Goal: Register for event/course

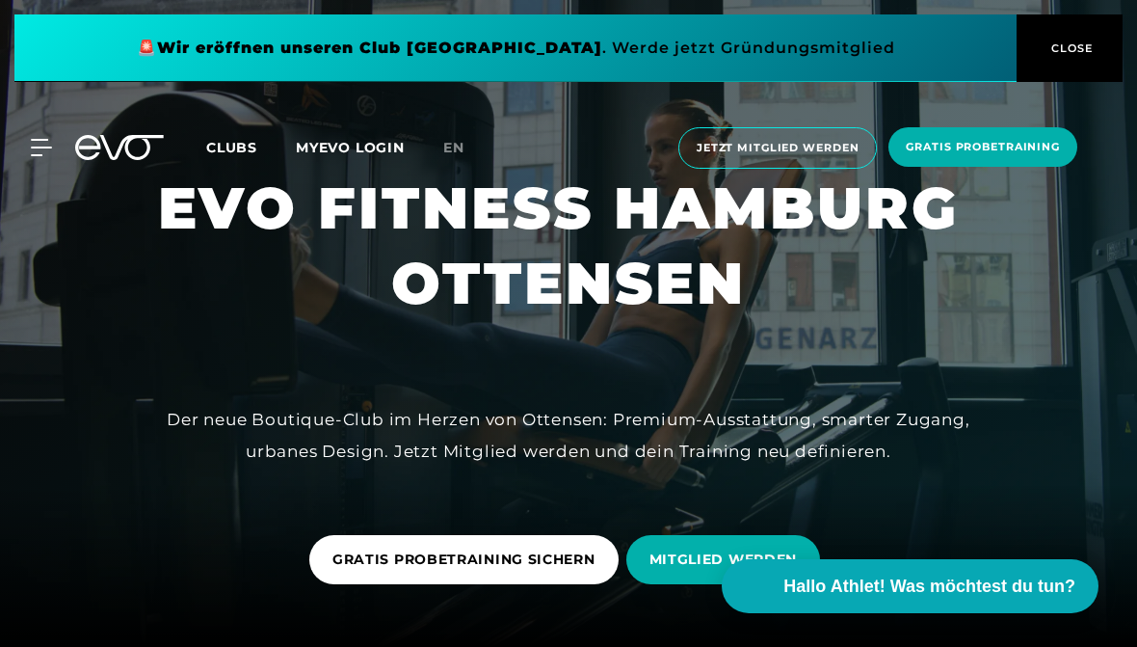
click at [569, 569] on span "GRATIS PROBETRAINING SICHERN" at bounding box center [463, 559] width 263 height 20
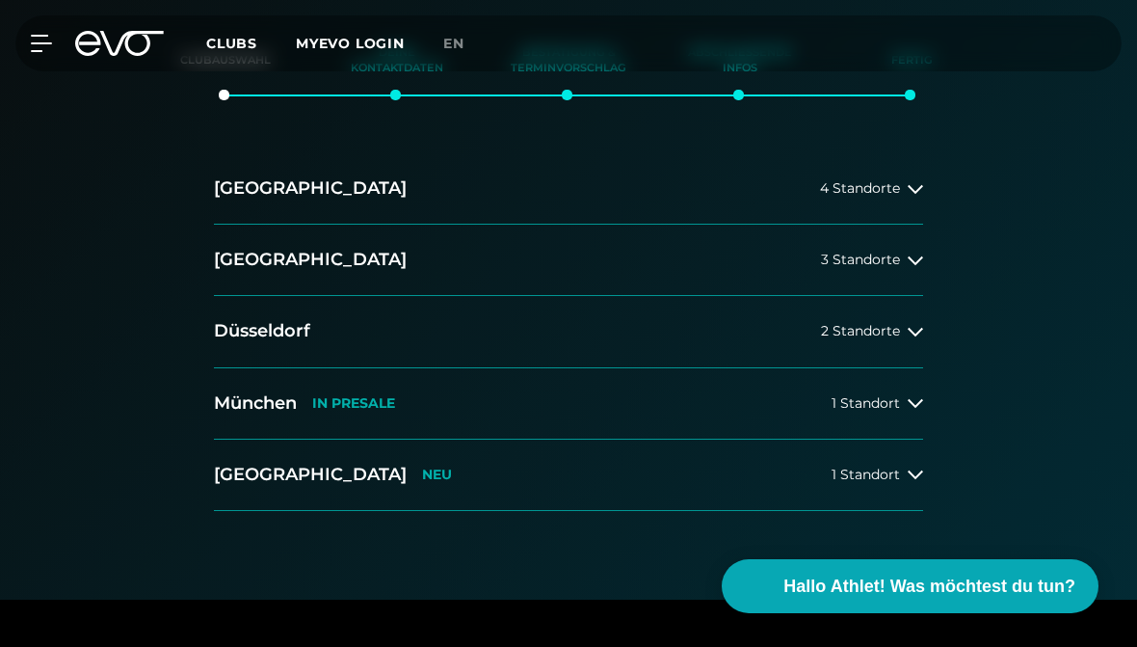
scroll to position [311, 0]
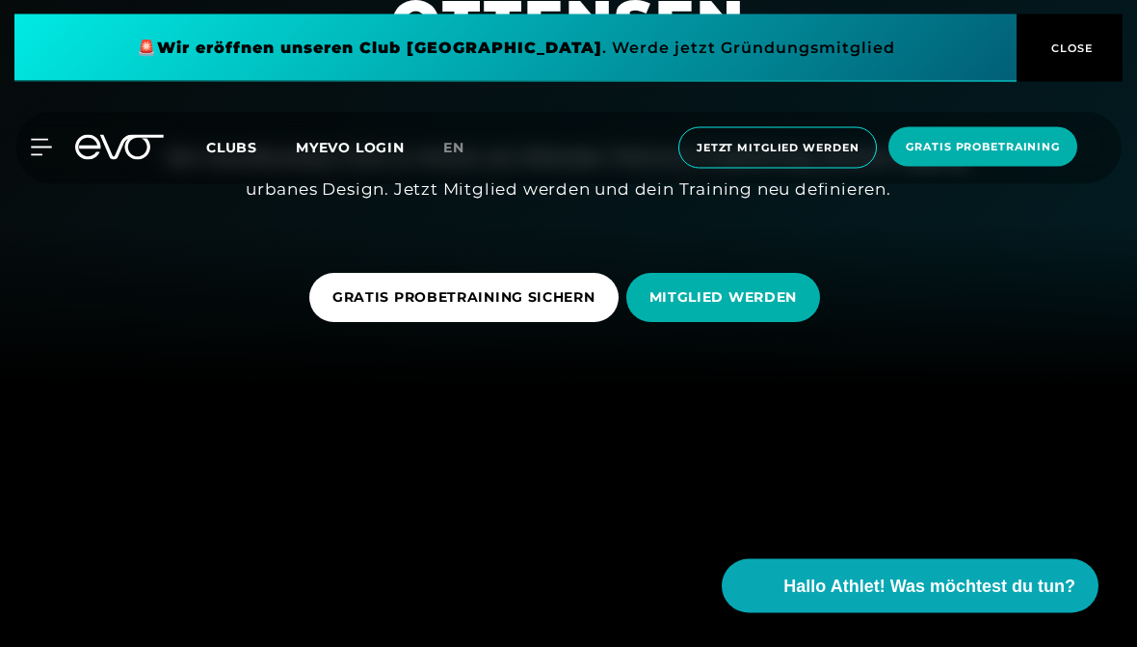
scroll to position [262, 0]
click at [783, 292] on span "MITGLIED WERDEN" at bounding box center [723, 297] width 148 height 20
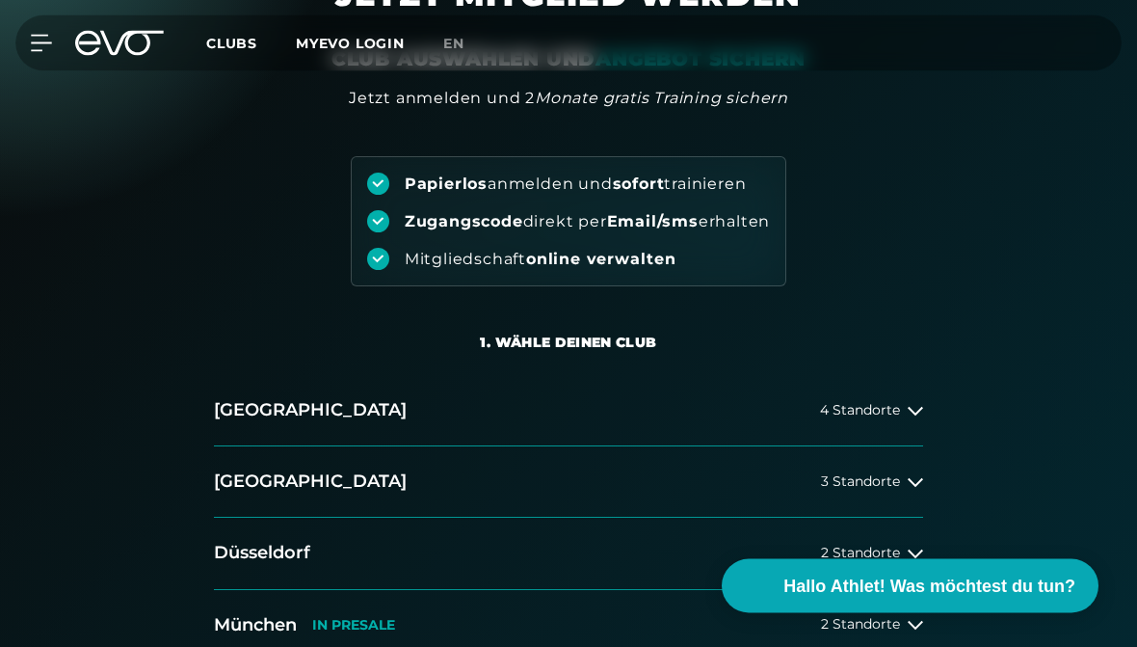
click at [878, 409] on span "4 Standorte" at bounding box center [860, 411] width 80 height 14
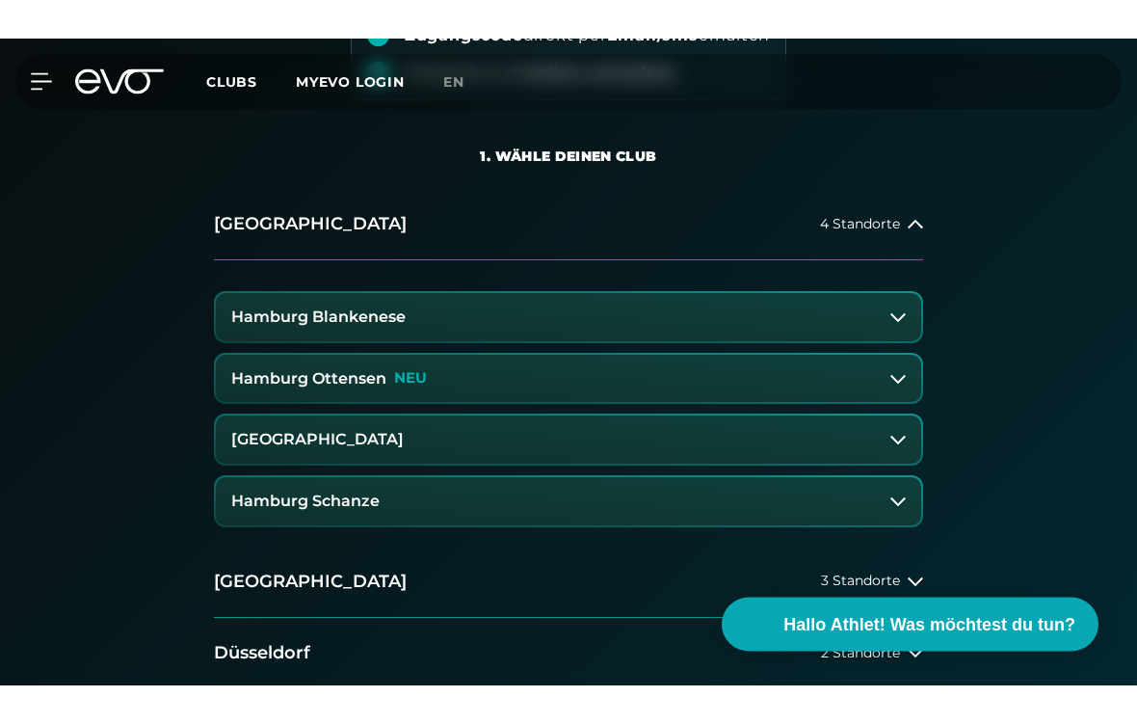
scroll to position [268, 0]
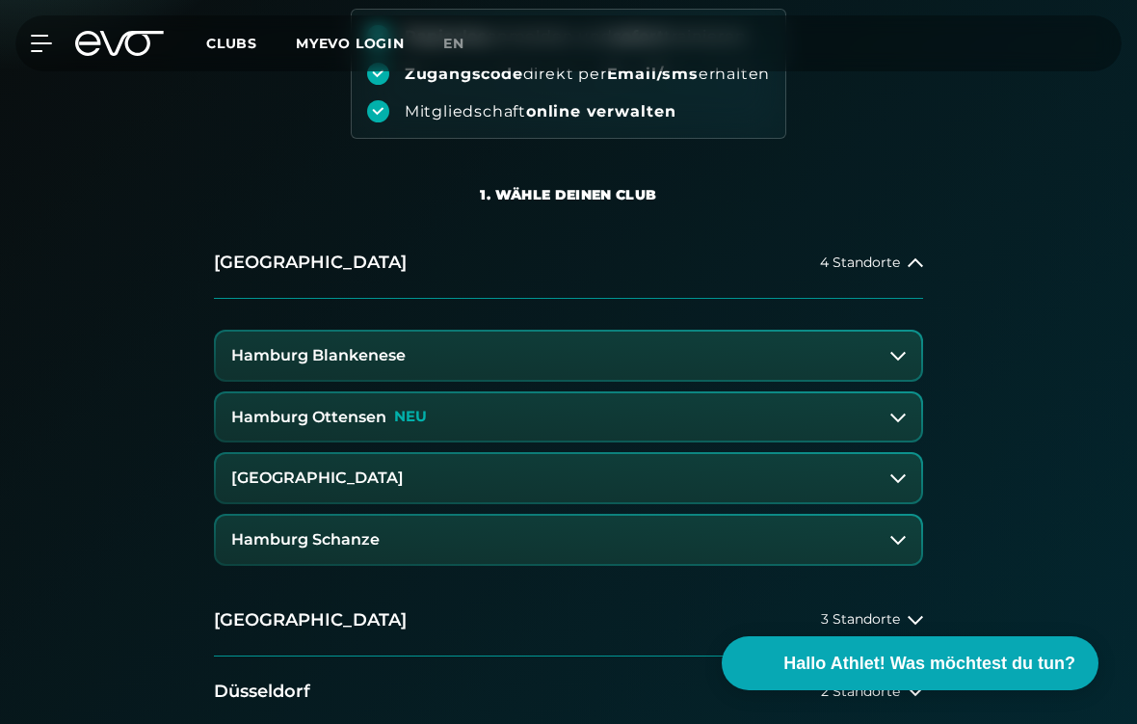
click at [879, 414] on button "Hamburg Ottensen NEU" at bounding box center [568, 417] width 705 height 48
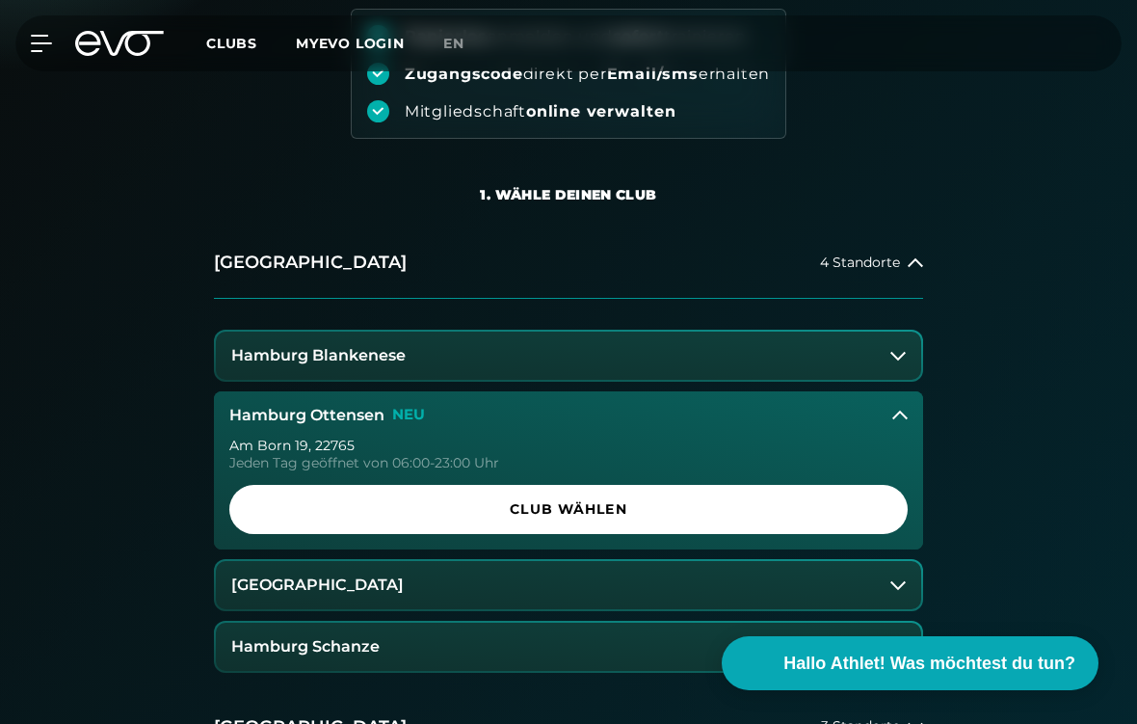
click at [740, 508] on span "Club wählen" at bounding box center [568, 509] width 632 height 20
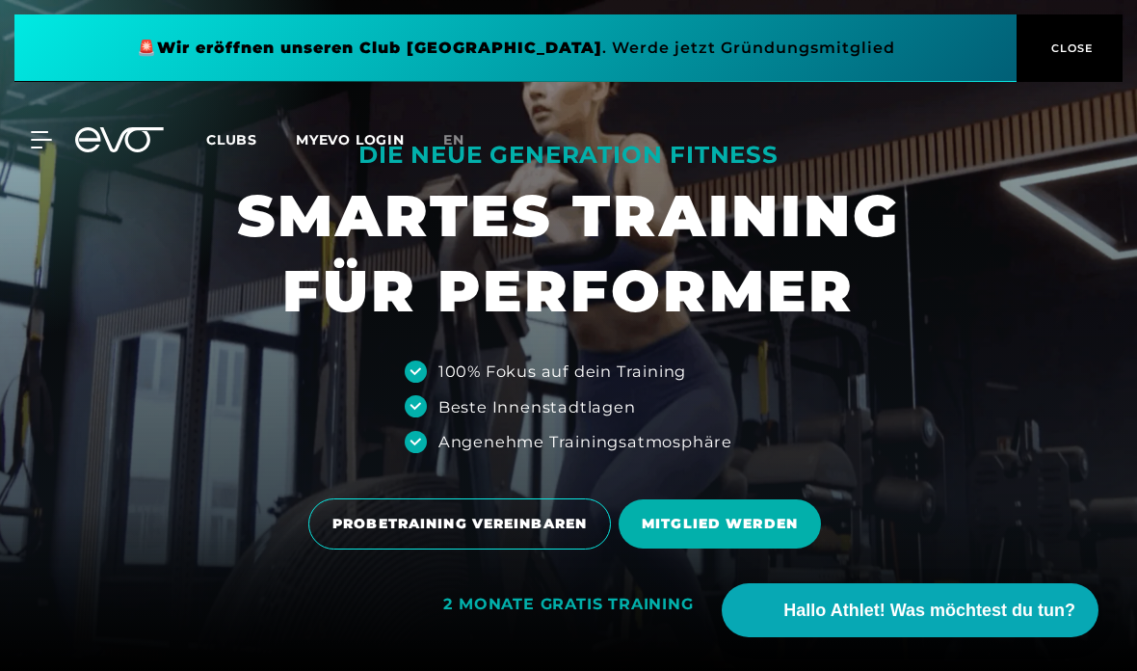
click at [1084, 43] on span "CLOSE" at bounding box center [1069, 48] width 47 height 17
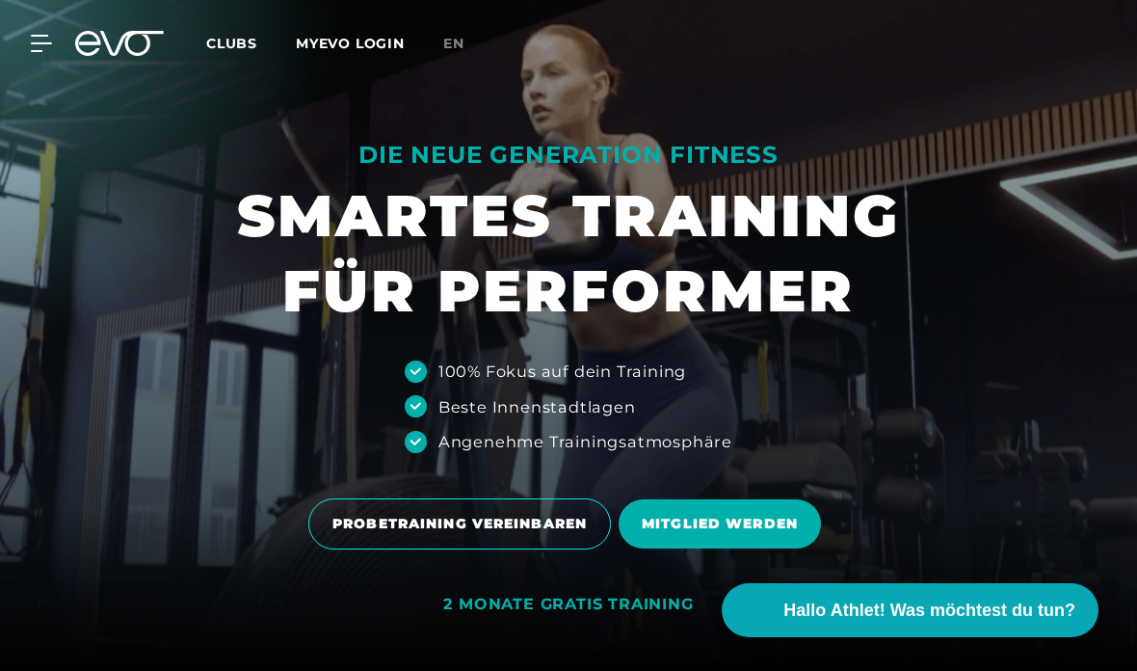
click at [41, 50] on icon at bounding box center [41, 43] width 20 height 15
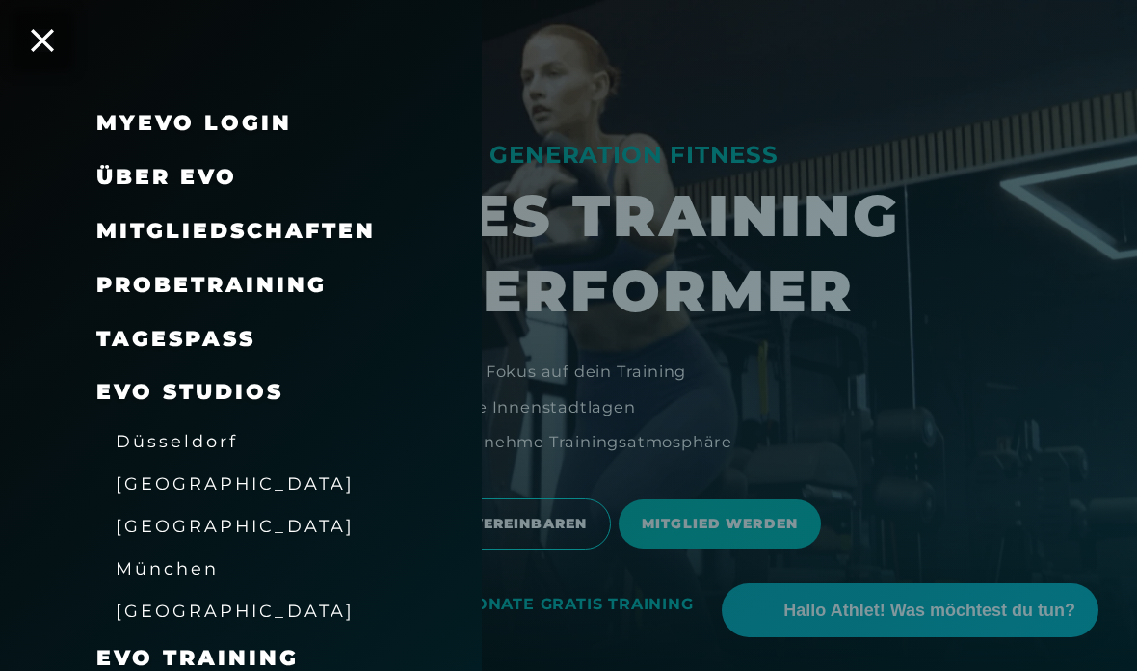
click at [127, 231] on span "Mitgliedschaften" at bounding box center [235, 231] width 279 height 26
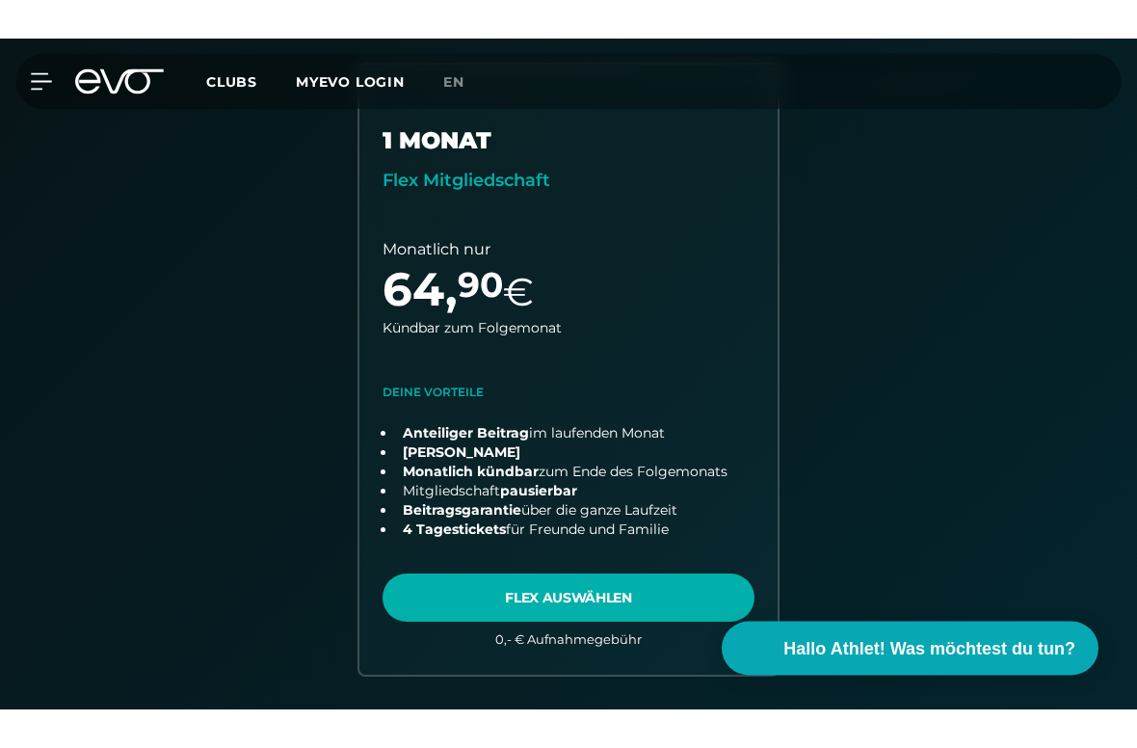
scroll to position [1158, 0]
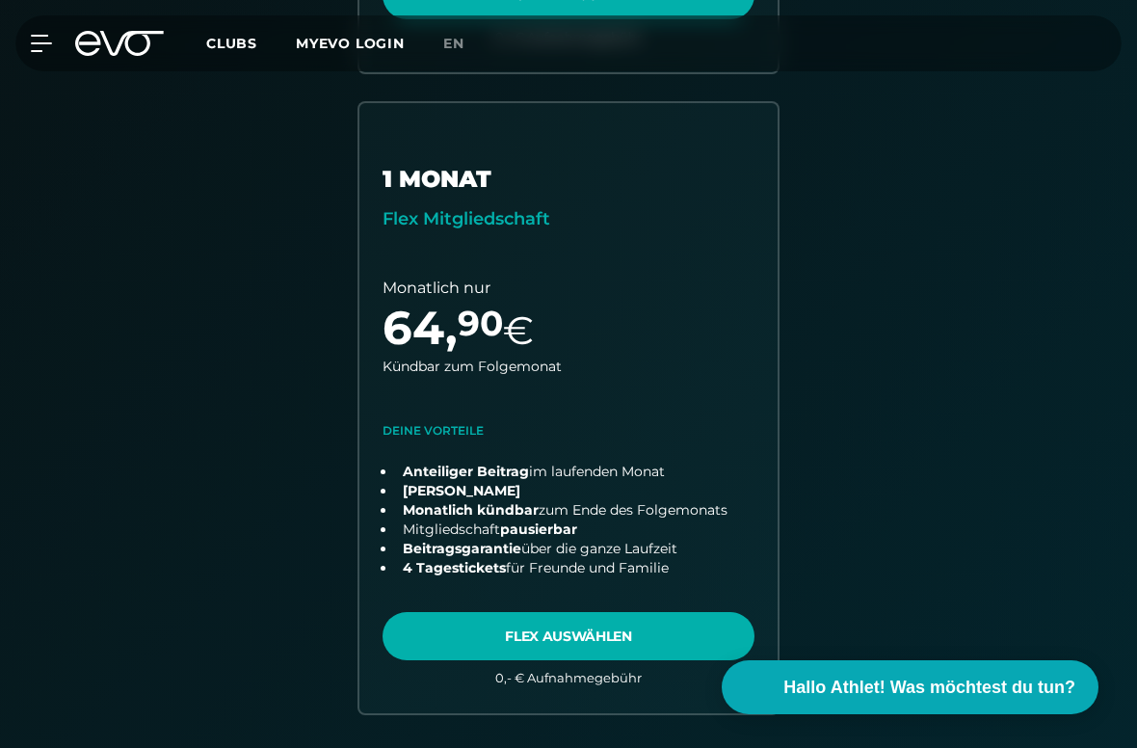
click at [625, 635] on link "choose plan" at bounding box center [568, 408] width 418 height 610
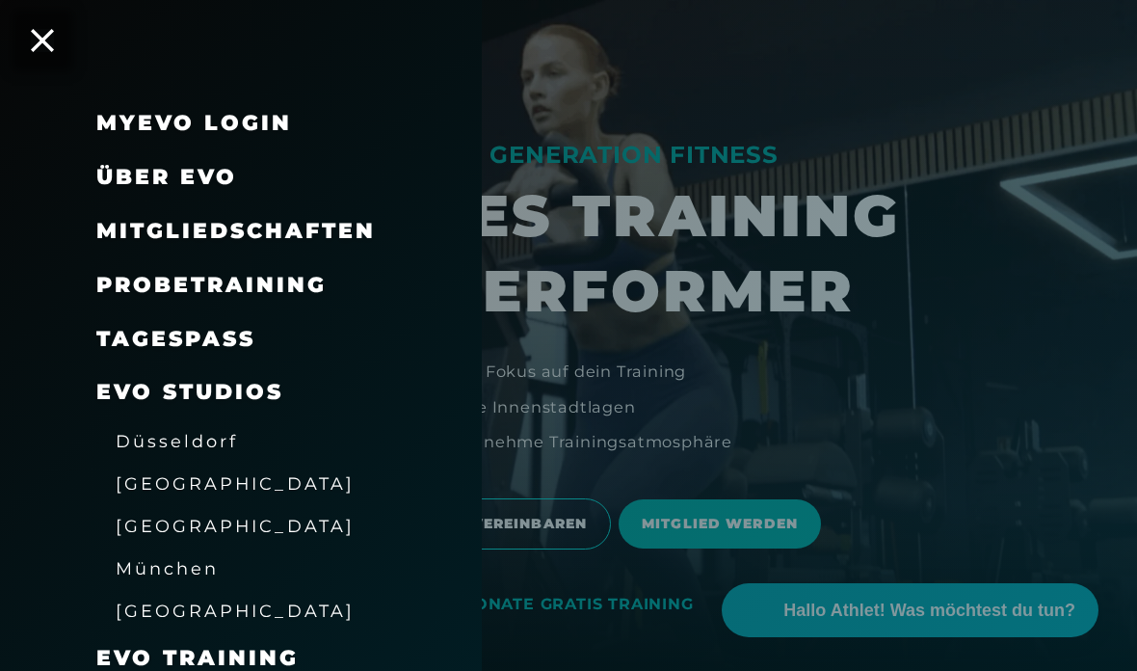
click at [306, 278] on span "Probetraining" at bounding box center [211, 285] width 230 height 26
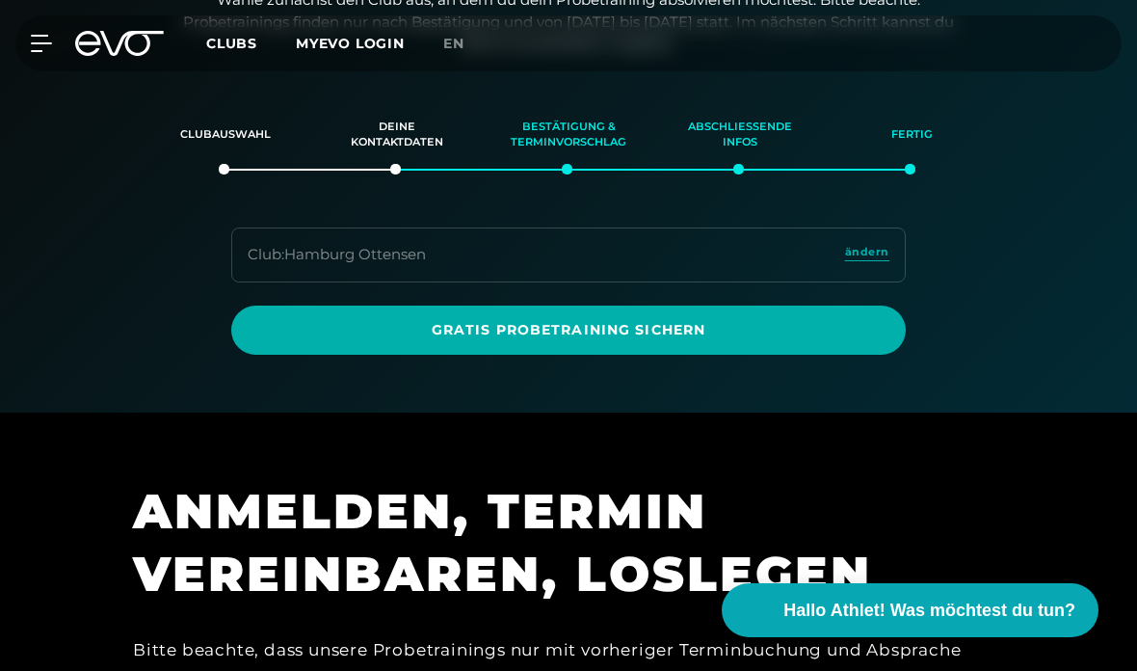
scroll to position [245, 0]
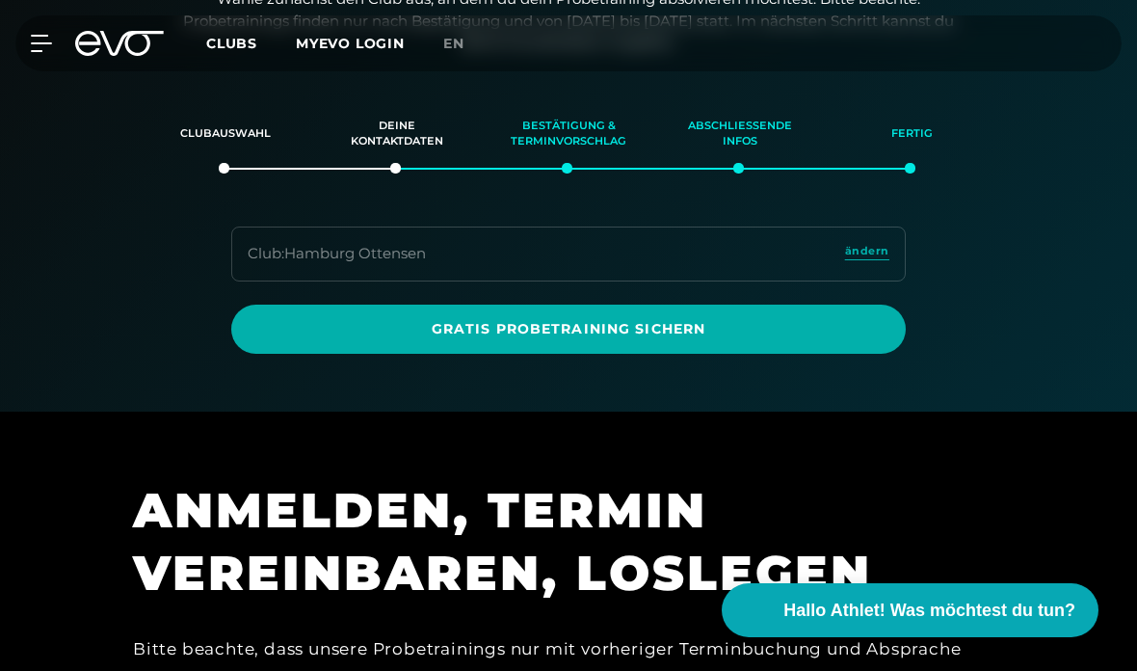
click at [755, 336] on link "Gratis Probetraining sichern" at bounding box center [568, 328] width 675 height 49
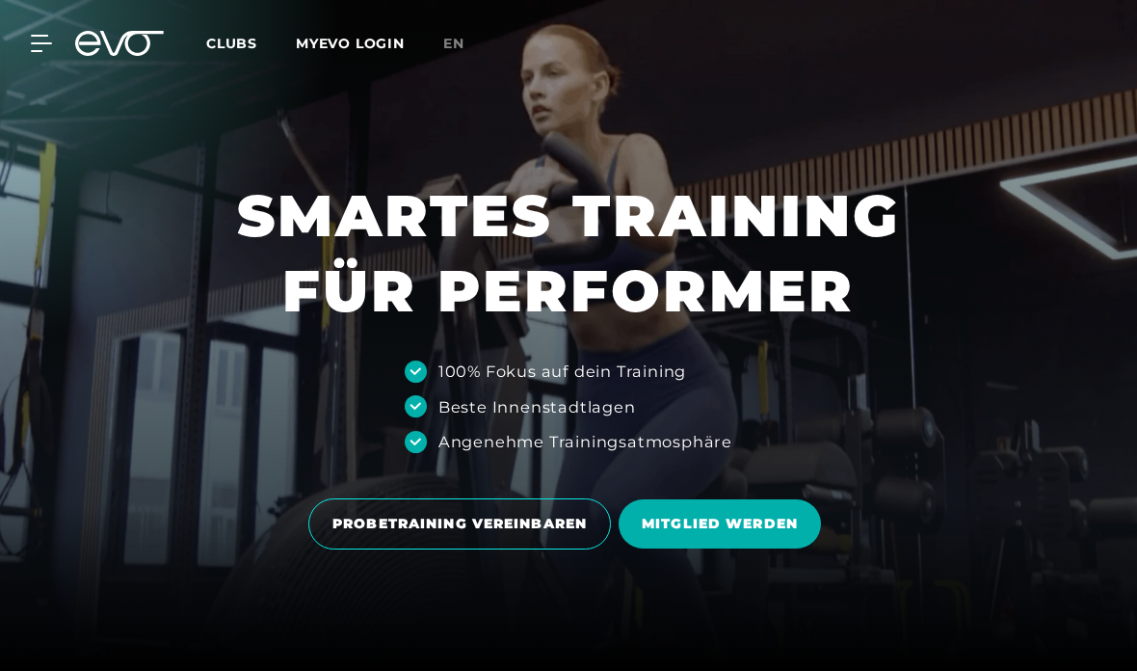
click at [37, 36] on icon at bounding box center [41, 43] width 20 height 15
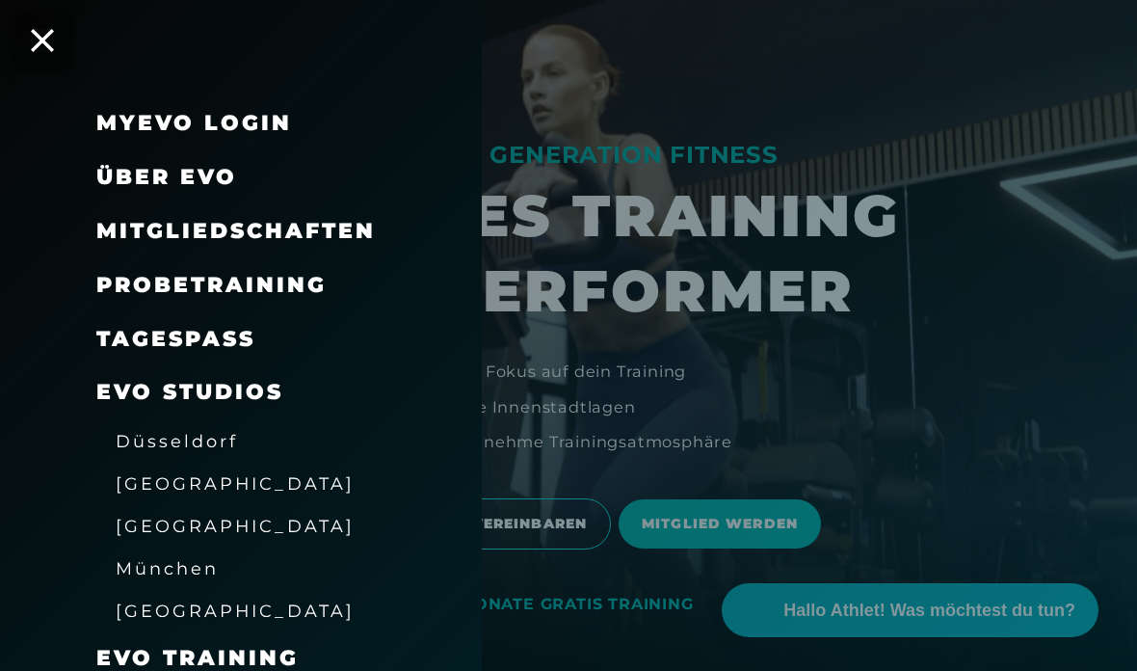
click at [294, 275] on span "Probetraining" at bounding box center [211, 285] width 230 height 26
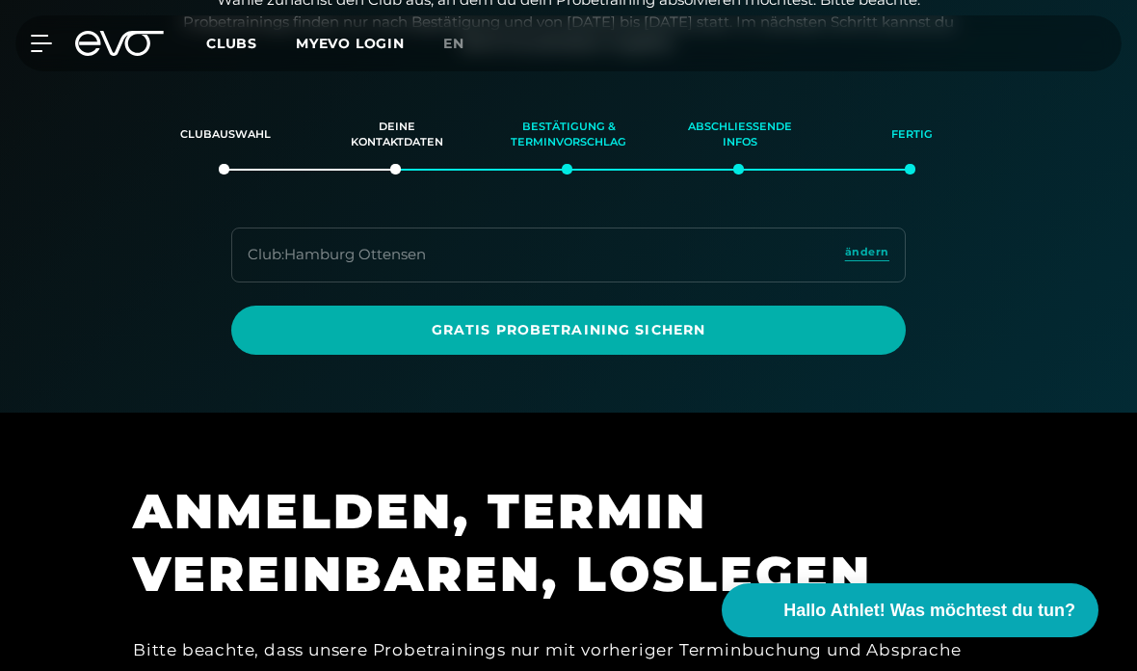
scroll to position [245, 0]
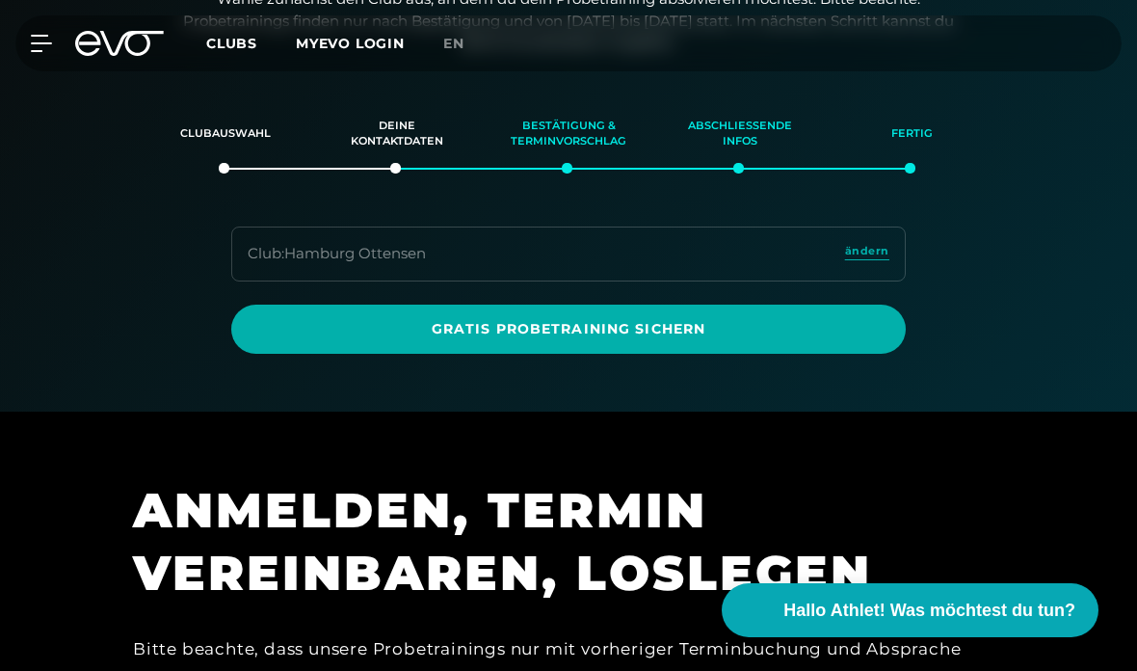
click at [301, 346] on link "Gratis Probetraining sichern" at bounding box center [568, 328] width 675 height 49
